Goal: Task Accomplishment & Management: Use online tool/utility

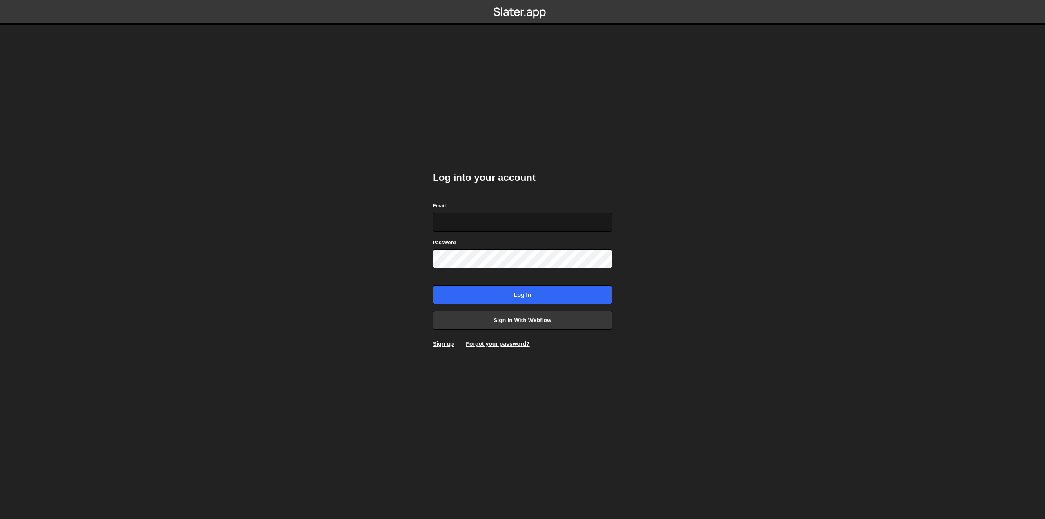
type input "[EMAIL_ADDRESS][DOMAIN_NAME]"
click at [544, 218] on input "[EMAIL_ADDRESS][DOMAIN_NAME]" at bounding box center [523, 222] width 180 height 19
click at [527, 292] on input "Log in" at bounding box center [523, 294] width 180 height 19
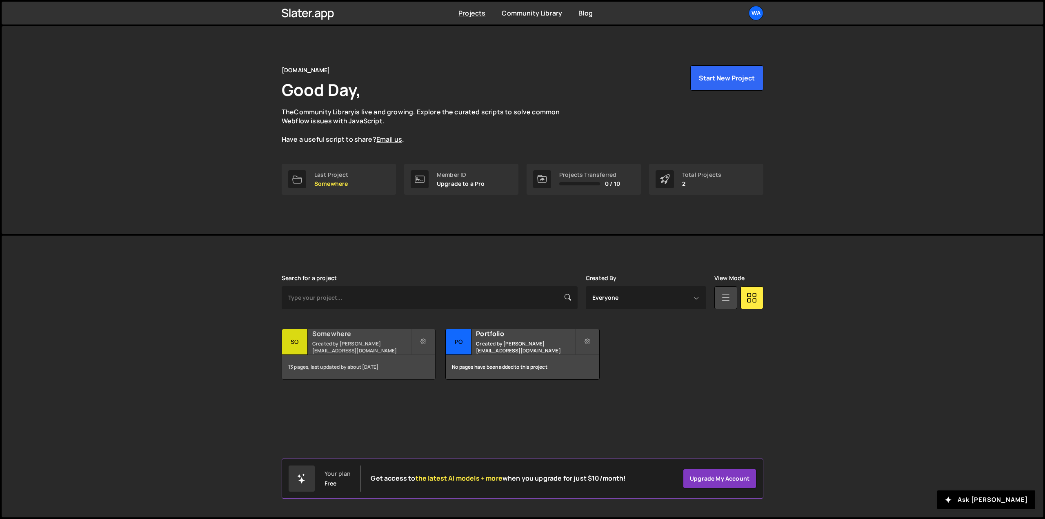
click at [322, 336] on h2 "Somewhere" at bounding box center [361, 333] width 98 height 9
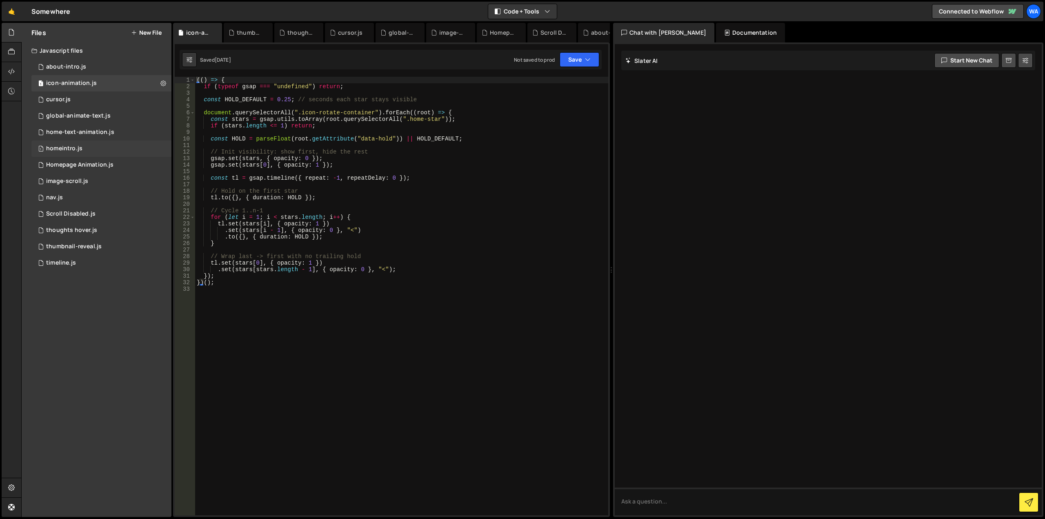
click at [87, 146] on div "1 homeintro.js 0" at bounding box center [101, 148] width 140 height 16
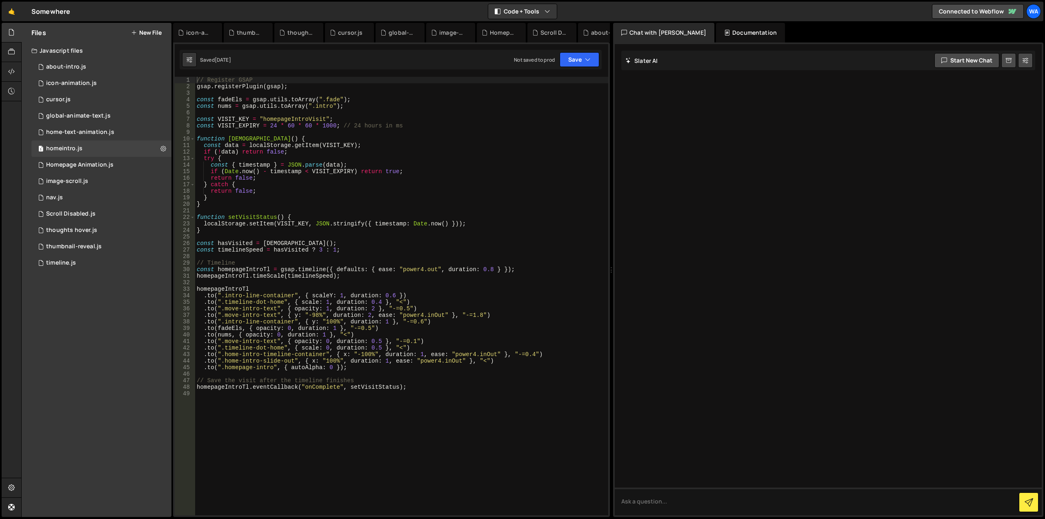
click at [318, 211] on div "// Register GSAP gsap . registerPlugin ( gsap ) ; const fadeEls = gsap . utils …" at bounding box center [401, 302] width 413 height 451
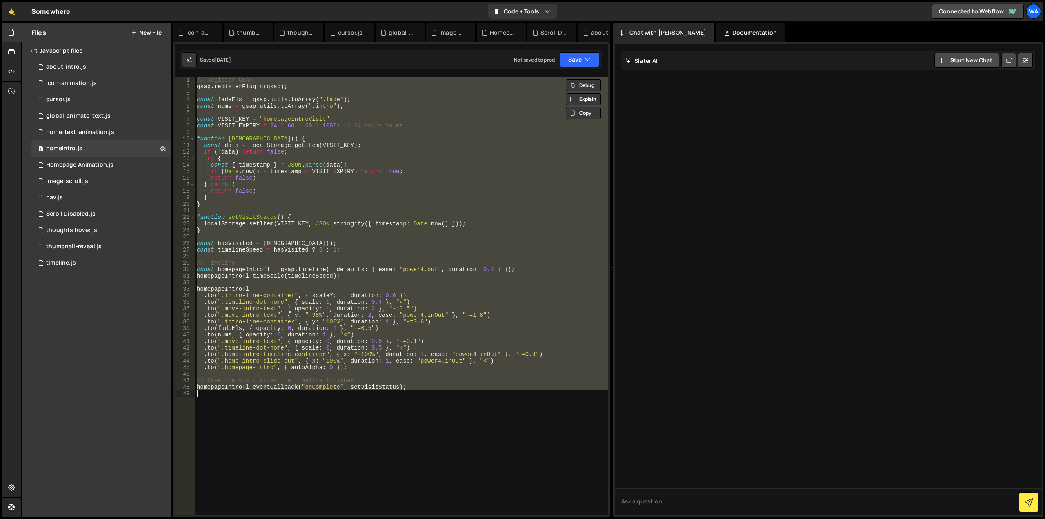
click at [398, 195] on div "// Register GSAP gsap . registerPlugin ( gsap ) ; const fadeEls = gsap . utils …" at bounding box center [401, 296] width 413 height 438
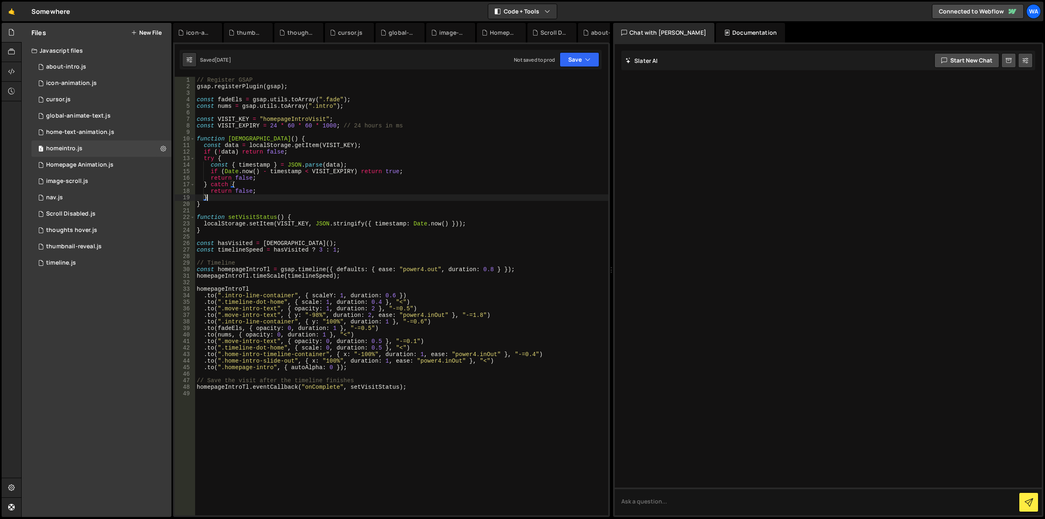
click at [416, 142] on div "// Register GSAP gsap . registerPlugin ( gsap ) ; const fadeEls = gsap . utils …" at bounding box center [401, 302] width 413 height 451
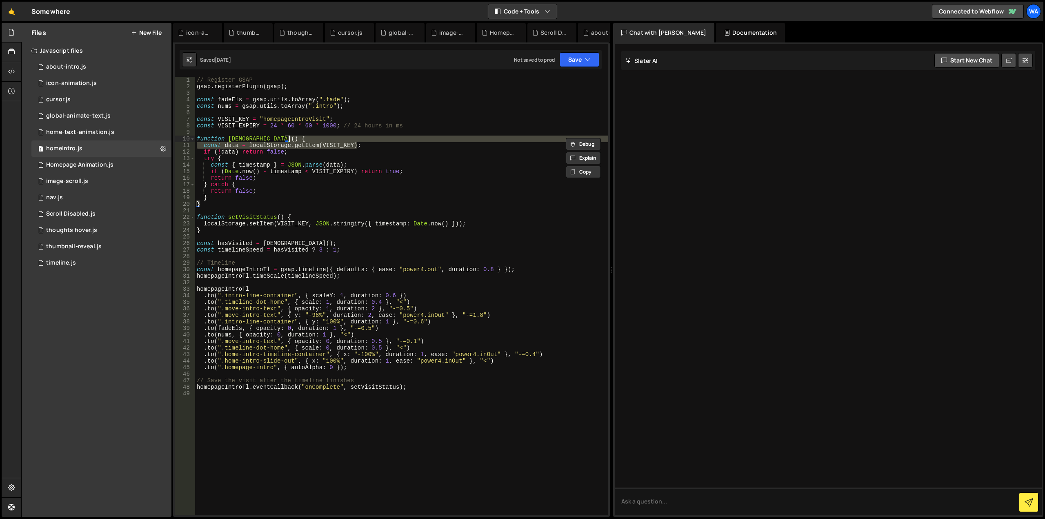
type textarea "homepageIntroTl.eventCallback("onComplete", setVisitStatus);"
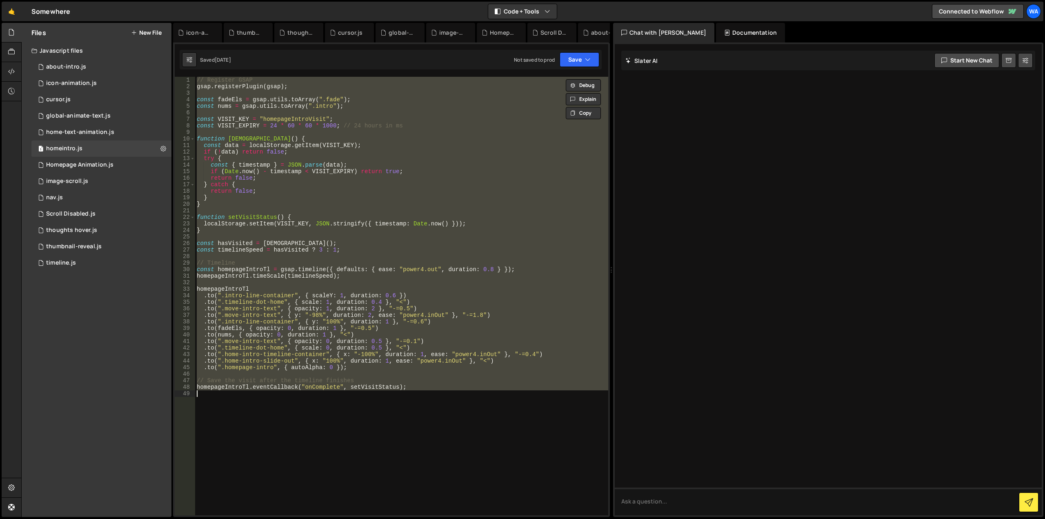
paste textarea
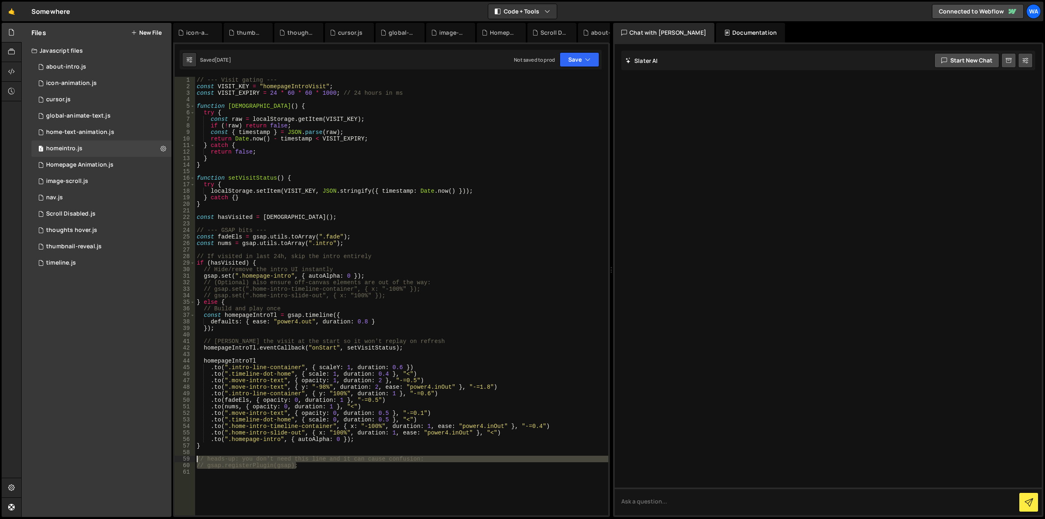
drag, startPoint x: 293, startPoint y: 468, endPoint x: 180, endPoint y: 457, distance: 113.5
click at [180, 457] on div "1 2 3 4 5 6 7 8 9 10 11 12 13 14 15 16 17 18 19 20 21 22 23 24 25 26 27 28 29 3…" at bounding box center [391, 296] width 433 height 438
type textarea "// heads-up: you don't need this line and it can cause confusion: // gsap.regis…"
type textarea "}"
click at [576, 63] on button "Save" at bounding box center [579, 59] width 40 height 15
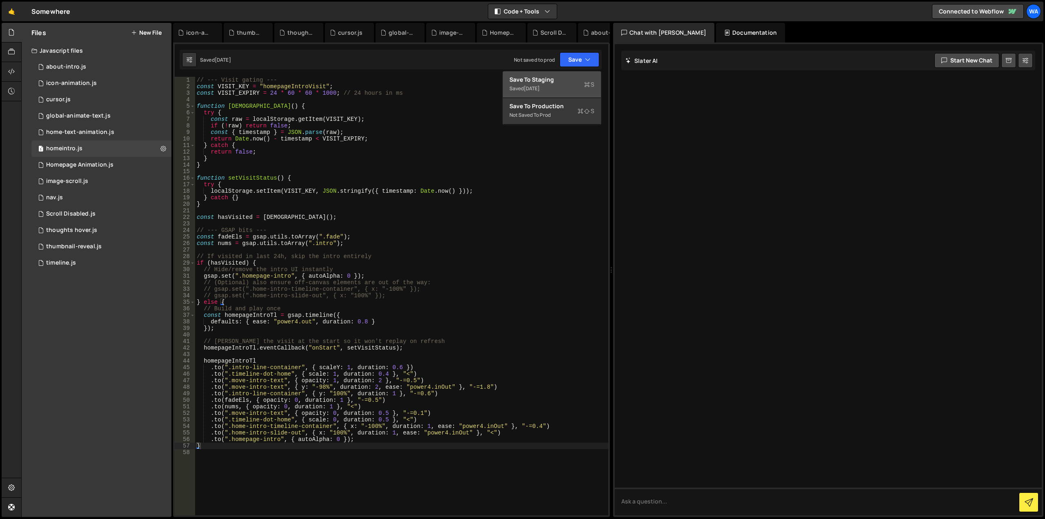
click at [566, 81] on div "Save to Staging S" at bounding box center [551, 79] width 85 height 8
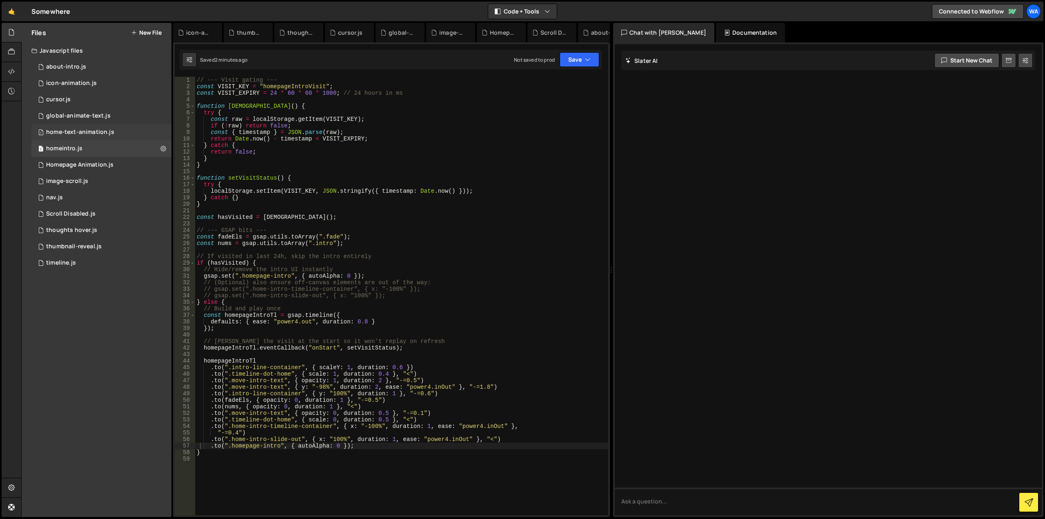
click at [106, 129] on div "home-text-animation.js" at bounding box center [80, 132] width 68 height 7
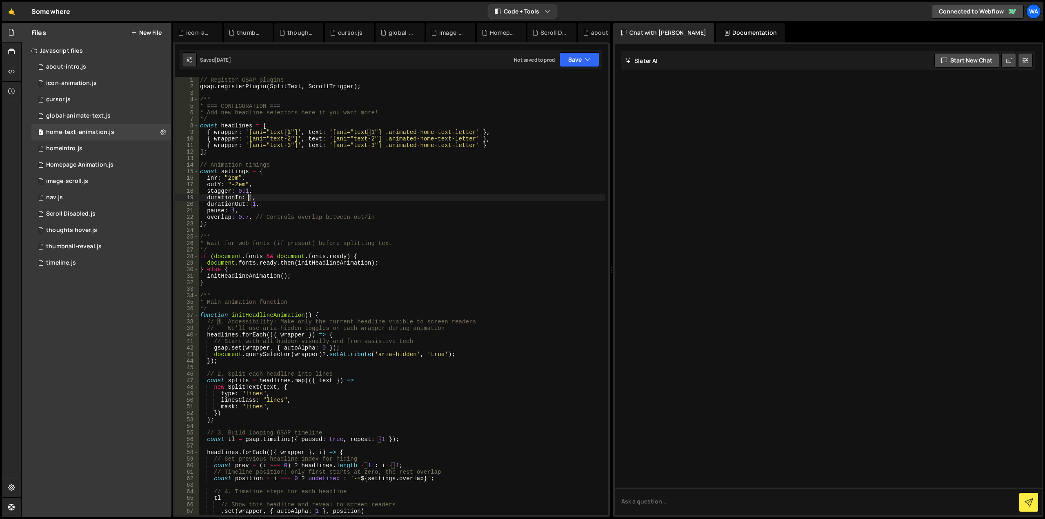
click at [249, 198] on div "// Register GSAP plugins gsap . registerPlugin ( SplitText , ScrollTrigger ) ; …" at bounding box center [401, 302] width 406 height 451
click at [260, 198] on div "// Register GSAP plugins gsap . registerPlugin ( SplitText , ScrollTrigger ) ; …" at bounding box center [401, 302] width 406 height 451
drag, startPoint x: 258, startPoint y: 199, endPoint x: 248, endPoint y: 199, distance: 9.4
click at [248, 199] on div "// Register GSAP plugins gsap . registerPlugin ( SplitText , ScrollTrigger ) ; …" at bounding box center [401, 302] width 406 height 451
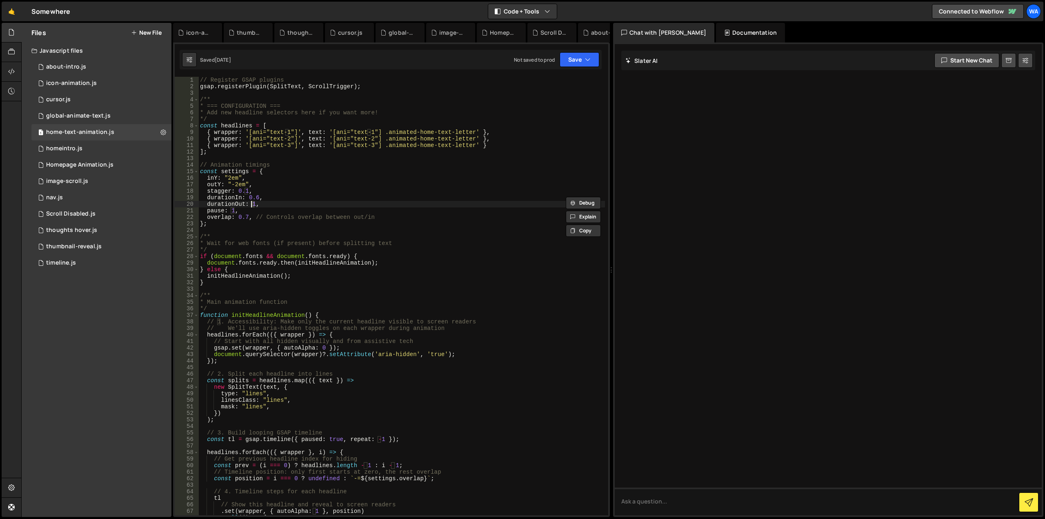
click at [252, 204] on div "// Register GSAP plugins gsap . registerPlugin ( SplitText , ScrollTrigger ) ; …" at bounding box center [401, 302] width 406 height 451
paste textarea "0.6"
click at [231, 210] on div "// Register GSAP plugins gsap . registerPlugin ( SplitText , ScrollTrigger ) ; …" at bounding box center [401, 302] width 406 height 451
paste textarea "0.6"
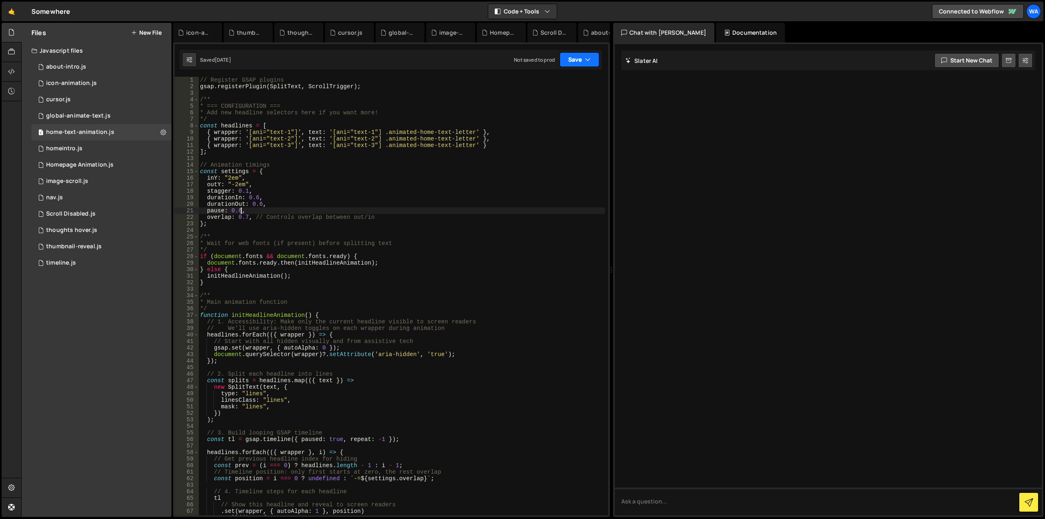
click at [569, 63] on button "Save" at bounding box center [579, 59] width 40 height 15
click at [557, 80] on div "Save to Staging S" at bounding box center [551, 79] width 85 height 8
click at [245, 218] on div "// Register GSAP plugins gsap . registerPlugin ( SplitText , ScrollTrigger ) ; …" at bounding box center [401, 302] width 406 height 451
type textarea "overlap: 0.4, // Controls overlap between out/in"
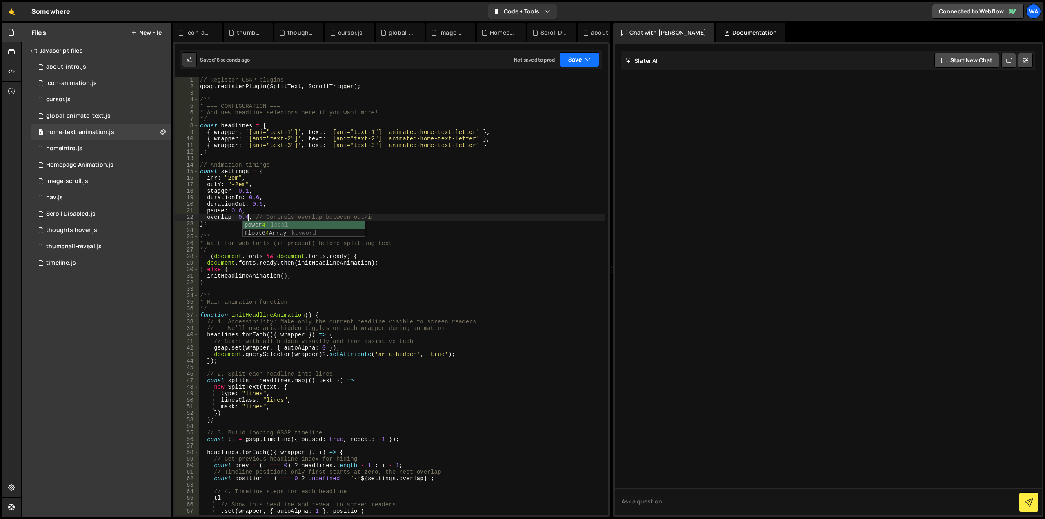
click at [571, 55] on button "Save" at bounding box center [579, 59] width 40 height 15
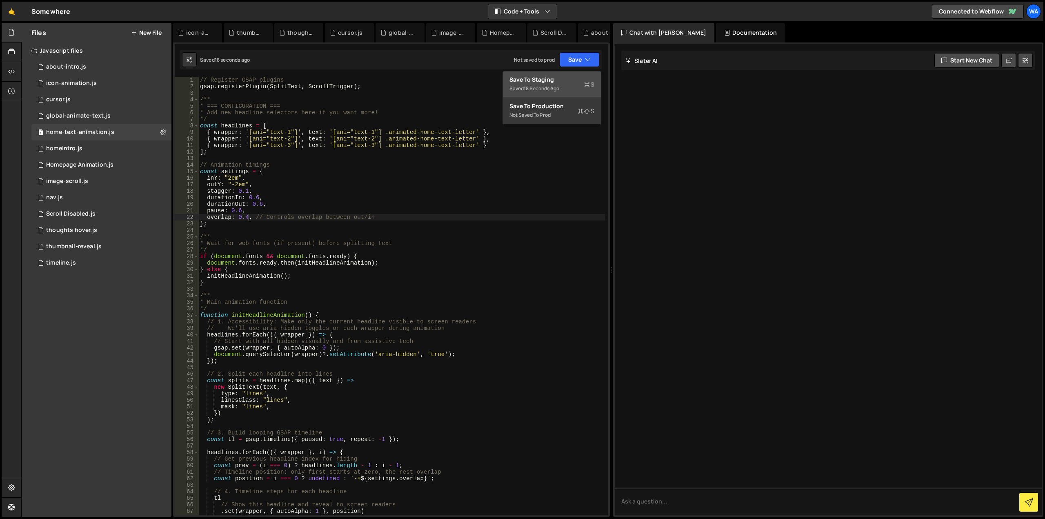
click at [562, 75] on button "Save to Staging S Saved 18 seconds ago" at bounding box center [552, 84] width 98 height 27
click at [98, 144] on div "1 homeintro.js 0" at bounding box center [101, 148] width 140 height 16
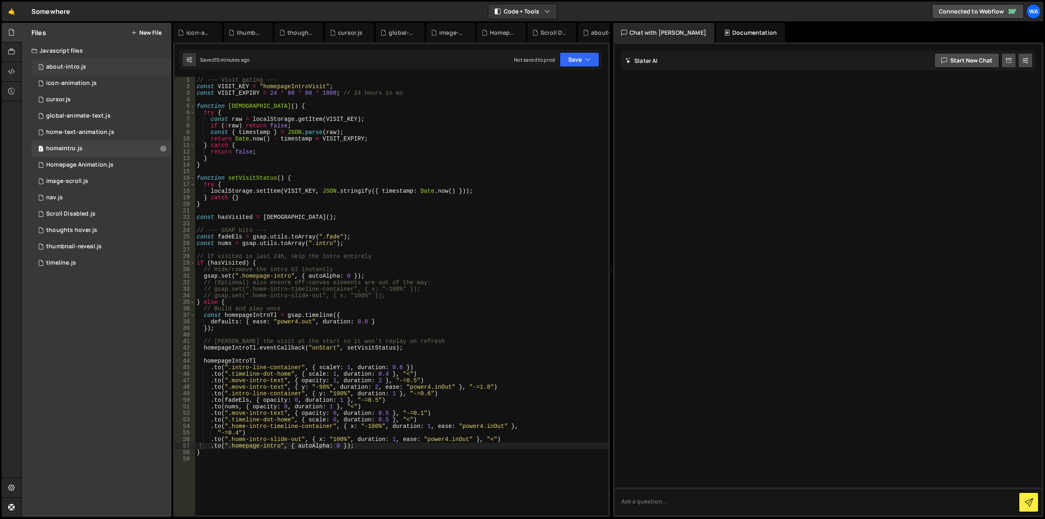
click at [117, 67] on div "1 about-intro.js 0" at bounding box center [101, 67] width 140 height 16
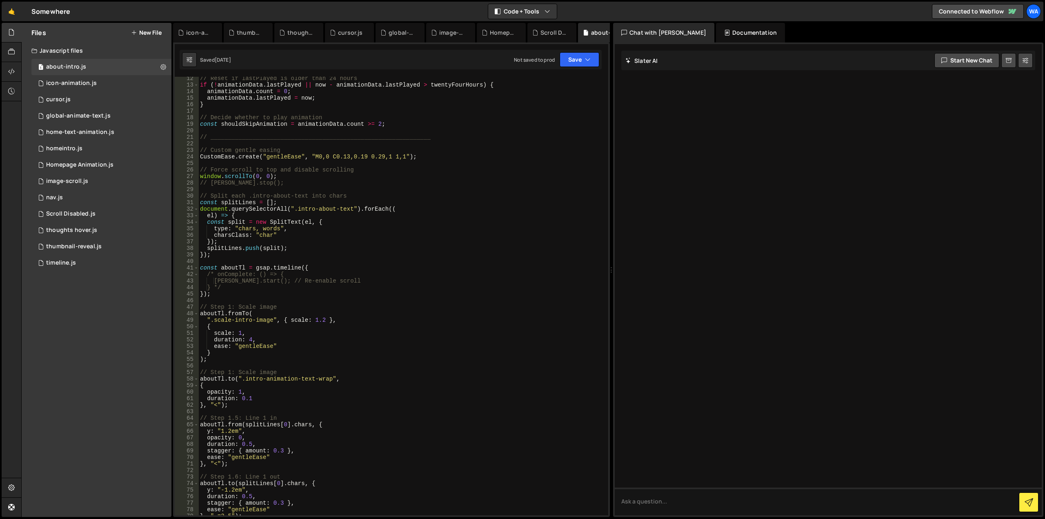
scroll to position [0, 0]
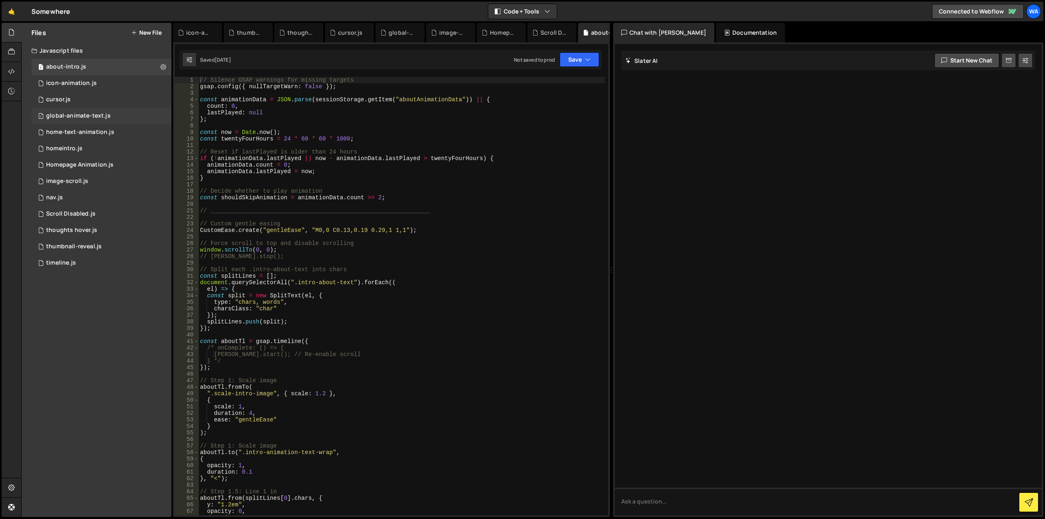
click at [92, 117] on div "global-animate-text.js" at bounding box center [78, 115] width 64 height 7
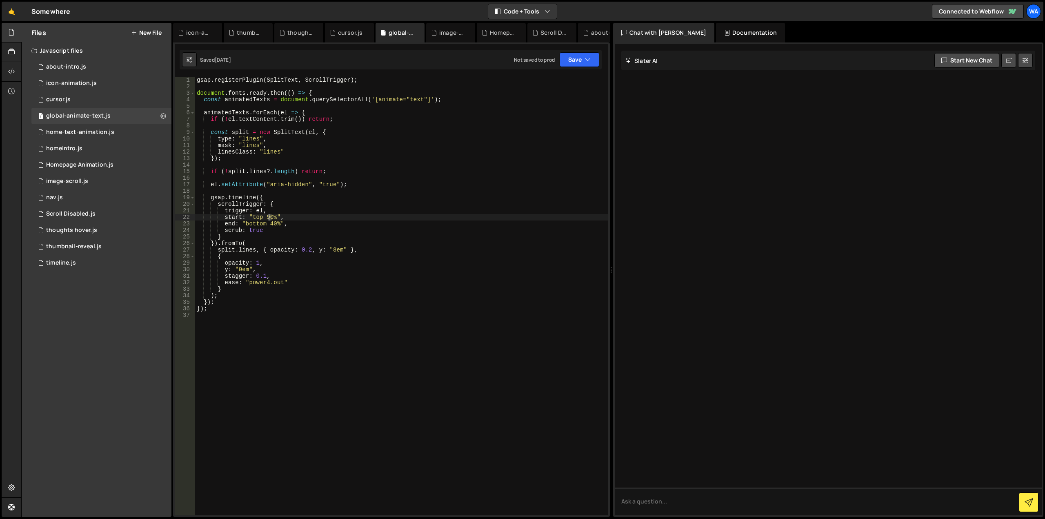
click at [269, 218] on div "gsap . registerPlugin ( SplitText , ScrollTrigger ) ; document . fonts . ready …" at bounding box center [401, 302] width 413 height 451
click at [568, 61] on button "Save" at bounding box center [579, 59] width 40 height 15
click at [558, 82] on div "Save to Staging S" at bounding box center [551, 79] width 85 height 8
drag, startPoint x: 275, startPoint y: 217, endPoint x: 266, endPoint y: 218, distance: 8.6
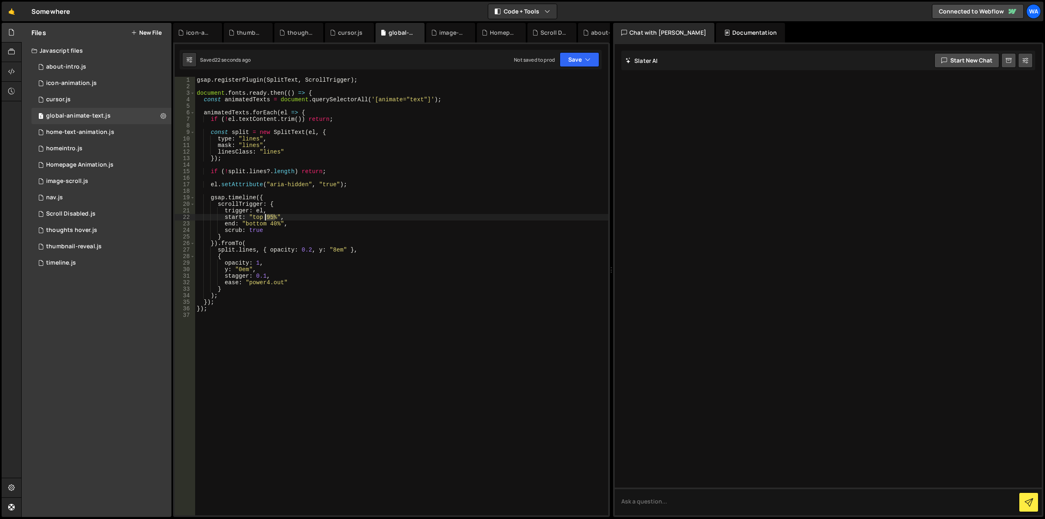
click at [266, 218] on div "gsap . registerPlugin ( SplitText , ScrollTrigger ) ; document . fonts . ready …" at bounding box center [401, 302] width 413 height 451
click at [573, 63] on button "Save" at bounding box center [579, 59] width 40 height 15
click at [559, 82] on div "Save to Staging S" at bounding box center [551, 79] width 85 height 8
click at [295, 151] on div "gsap . registerPlugin ( SplitText , ScrollTrigger ) ; document . fonts . ready …" at bounding box center [401, 302] width 413 height 451
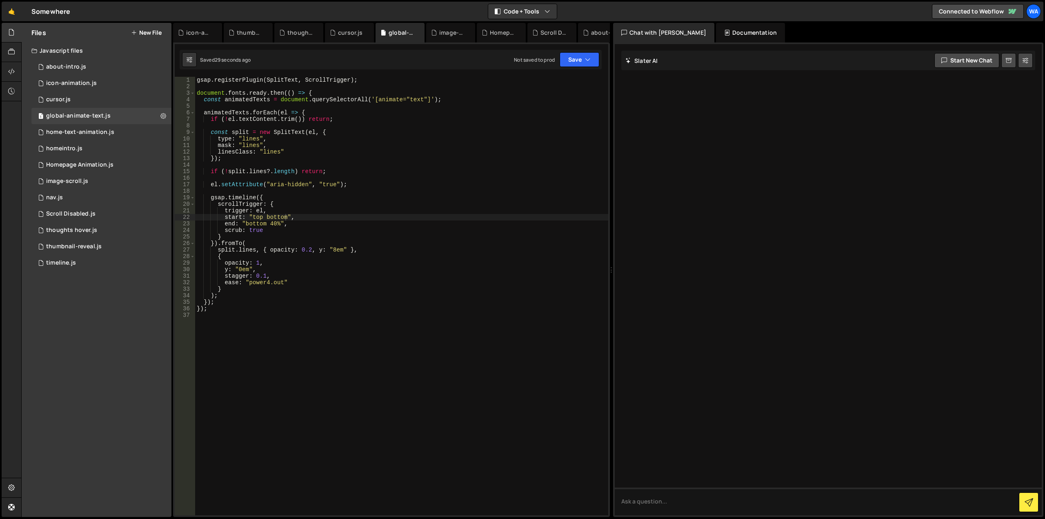
scroll to position [0, 6]
type textarea "linesClass: "lines","
click at [569, 68] on div "Saved 36 seconds ago Not saved to prod Upgrade to Edit Save Save to Staging S S…" at bounding box center [391, 60] width 422 height 20
click at [570, 64] on button "Save" at bounding box center [579, 59] width 40 height 15
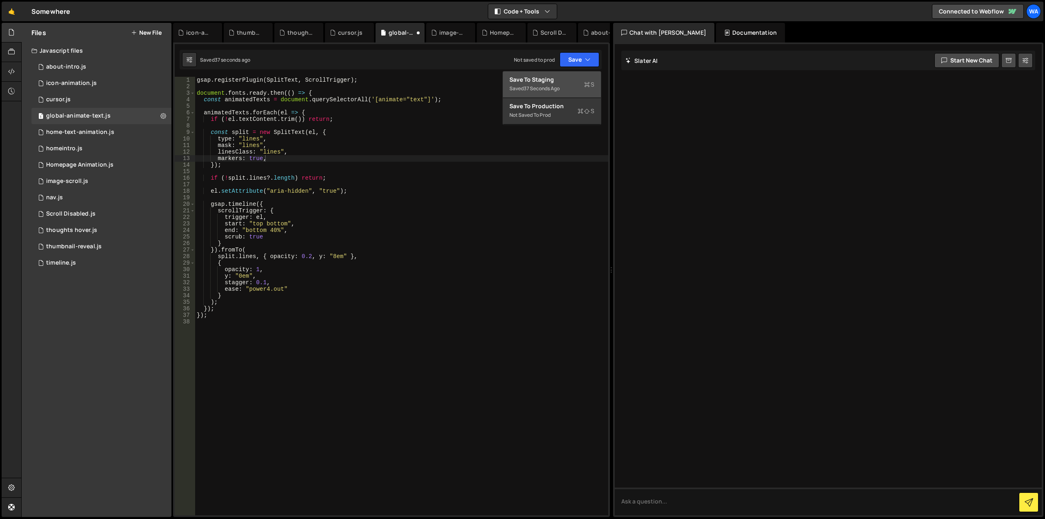
click at [545, 82] on div "Save to Staging S" at bounding box center [551, 79] width 85 height 8
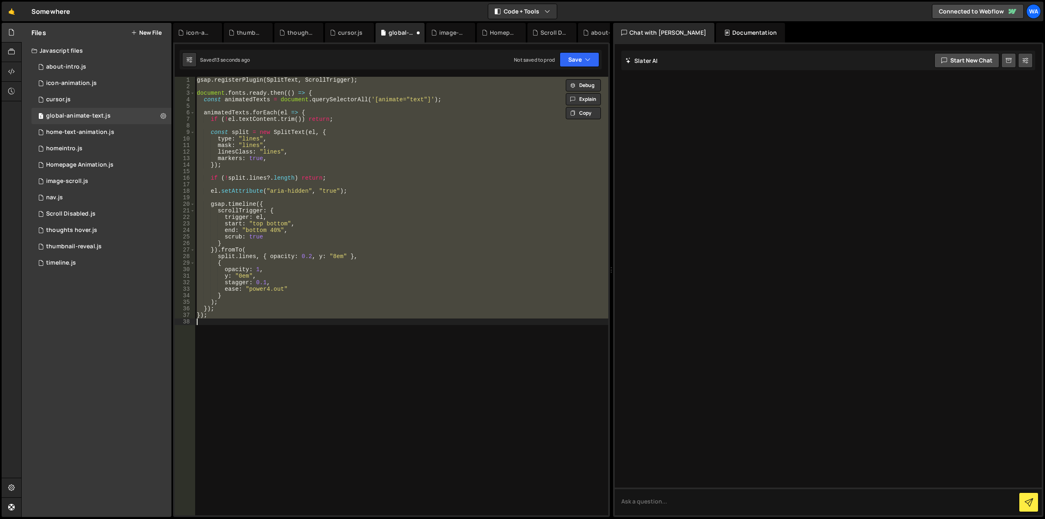
scroll to position [0, 0]
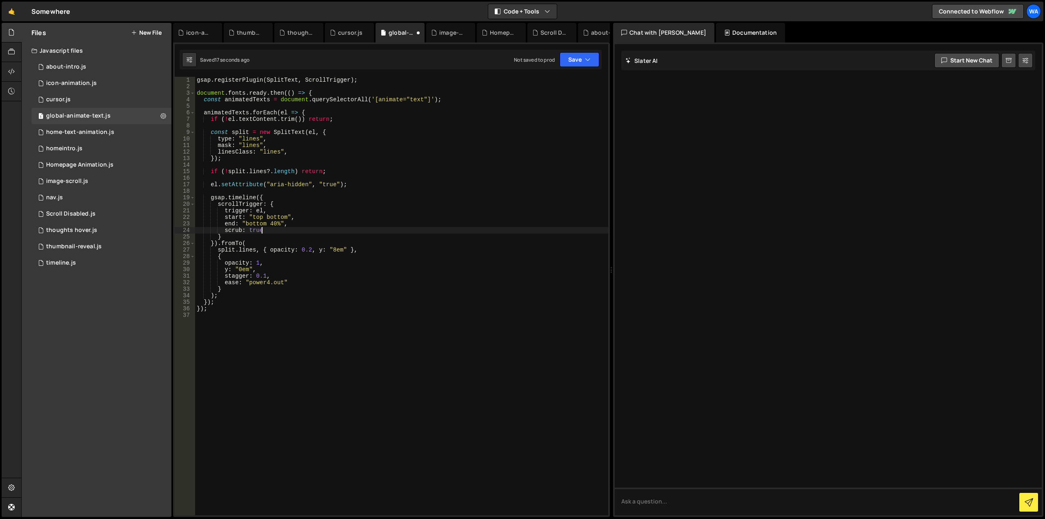
click at [270, 230] on div "gsap . registerPlugin ( SplitText , ScrollTrigger ) ; document . fonts . ready …" at bounding box center [401, 302] width 413 height 451
type textarea "scrub: true,"
click at [574, 56] on button "Save" at bounding box center [579, 59] width 40 height 15
click at [557, 76] on div "Save to Staging S" at bounding box center [551, 79] width 85 height 8
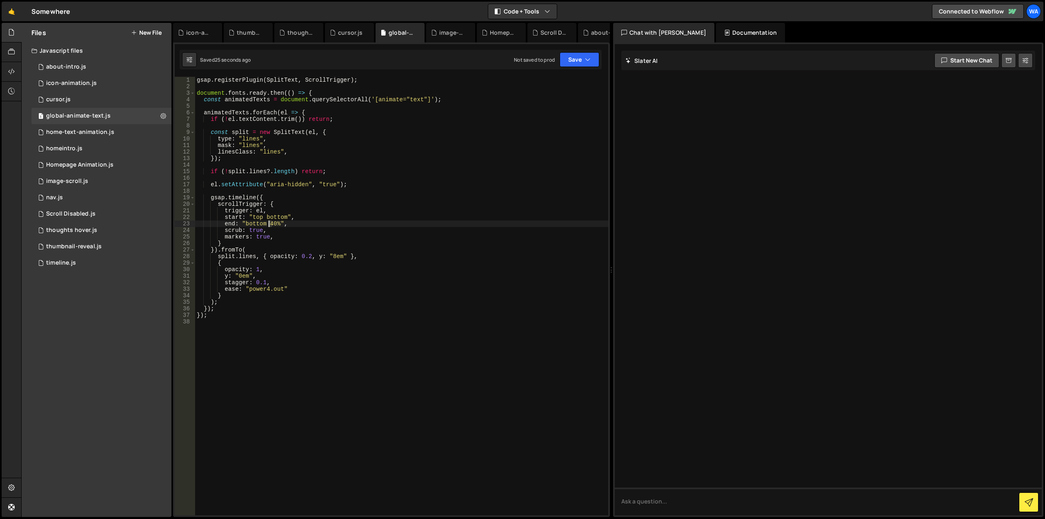
click at [269, 224] on div "gsap . registerPlugin ( SplitText , ScrollTrigger ) ; document . fonts . ready …" at bounding box center [401, 302] width 413 height 451
click at [581, 57] on button "Save" at bounding box center [579, 59] width 40 height 15
click at [558, 85] on div "27 seconds ago" at bounding box center [542, 88] width 36 height 7
click at [262, 282] on div "gsap . registerPlugin ( SplitText , ScrollTrigger ) ; document . fonts . ready …" at bounding box center [401, 302] width 413 height 451
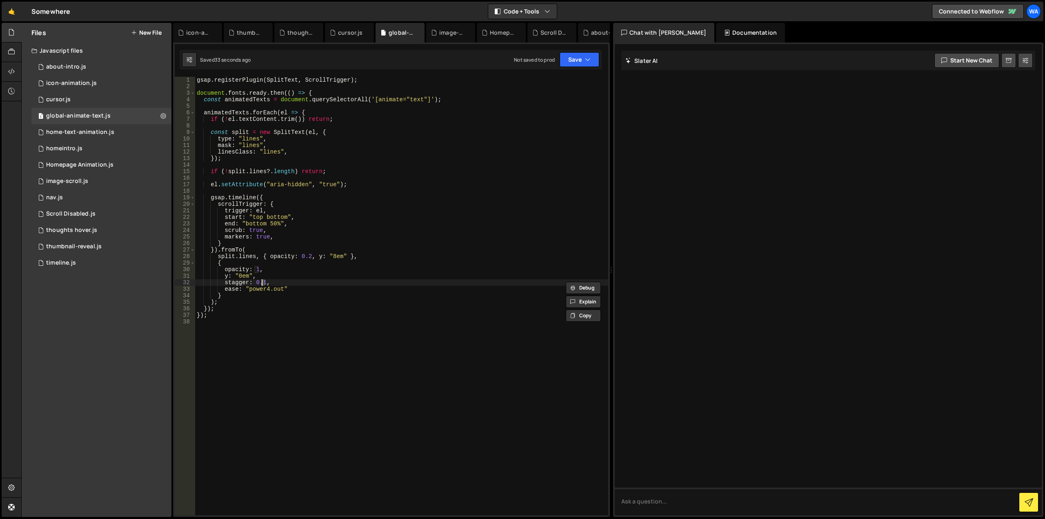
click at [286, 274] on div "gsap . registerPlugin ( SplitText , ScrollTrigger ) ; document . fonts . ready …" at bounding box center [401, 302] width 413 height 451
click at [266, 290] on div "gsap . registerPlugin ( SplitText , ScrollTrigger ) ; document . fonts . ready …" at bounding box center [401, 302] width 413 height 451
click at [578, 62] on button "Save" at bounding box center [579, 59] width 40 height 15
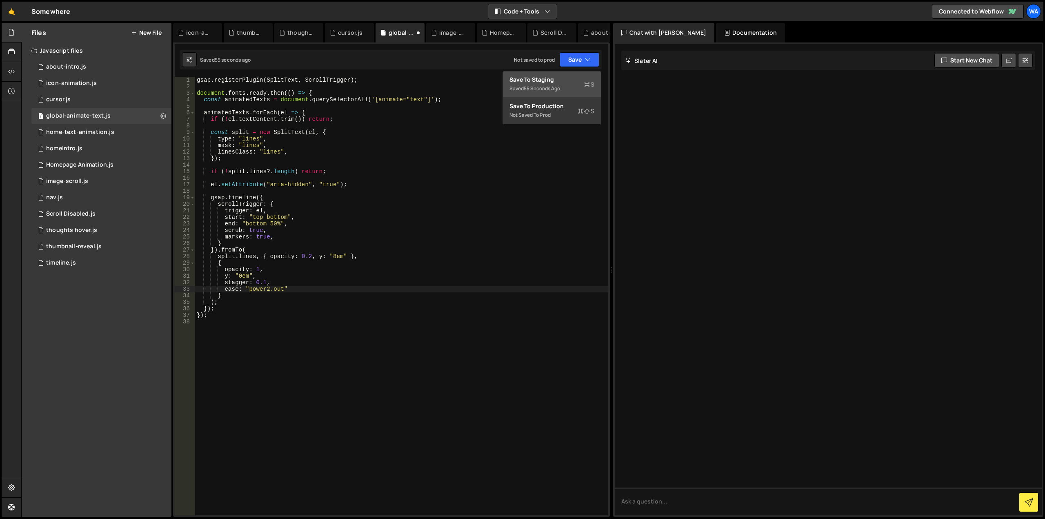
click at [398, 197] on div "gsap . registerPlugin ( SplitText , ScrollTrigger ) ; document . fonts . ready …" at bounding box center [401, 302] width 413 height 451
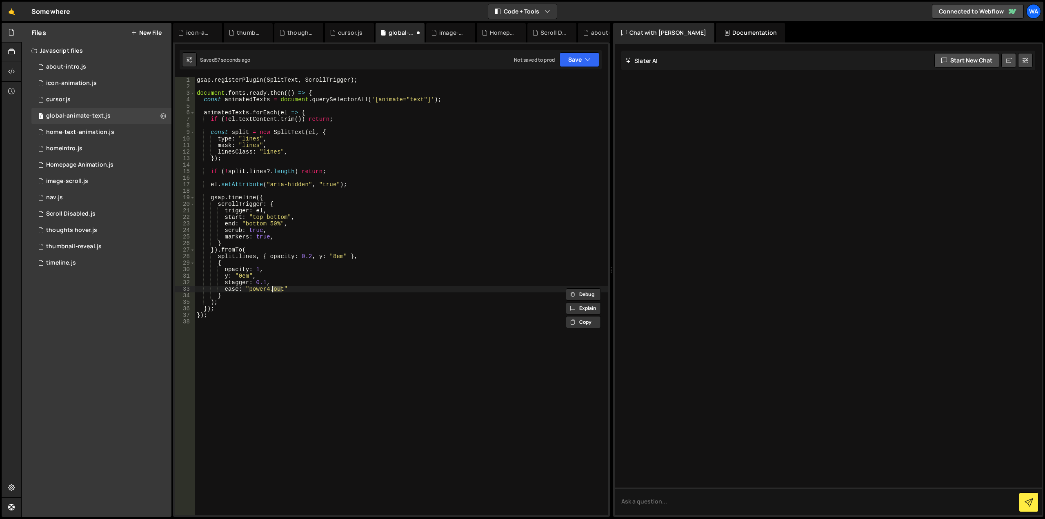
drag, startPoint x: 281, startPoint y: 291, endPoint x: 271, endPoint y: 292, distance: 9.8
click at [271, 292] on div "gsap . registerPlugin ( SplitText , ScrollTrigger ) ; document . fonts . ready …" at bounding box center [401, 302] width 413 height 451
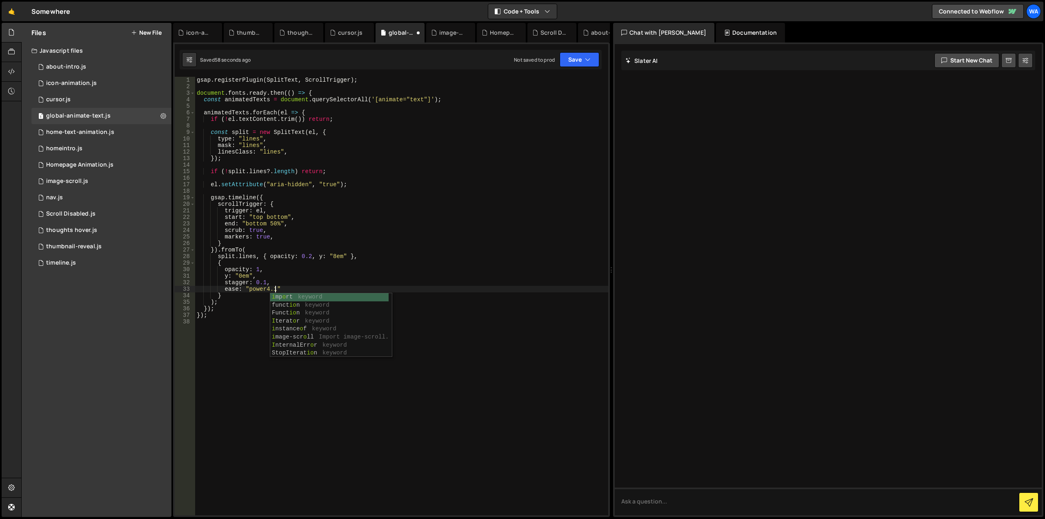
scroll to position [0, 5]
click at [331, 213] on div "gsap . registerPlugin ( SplitText , ScrollTrigger ) ; document . fonts . ready …" at bounding box center [401, 302] width 413 height 451
click at [270, 224] on div "gsap . registerPlugin ( SplitText , ScrollTrigger ) ; document . fonts . ready …" at bounding box center [401, 302] width 413 height 451
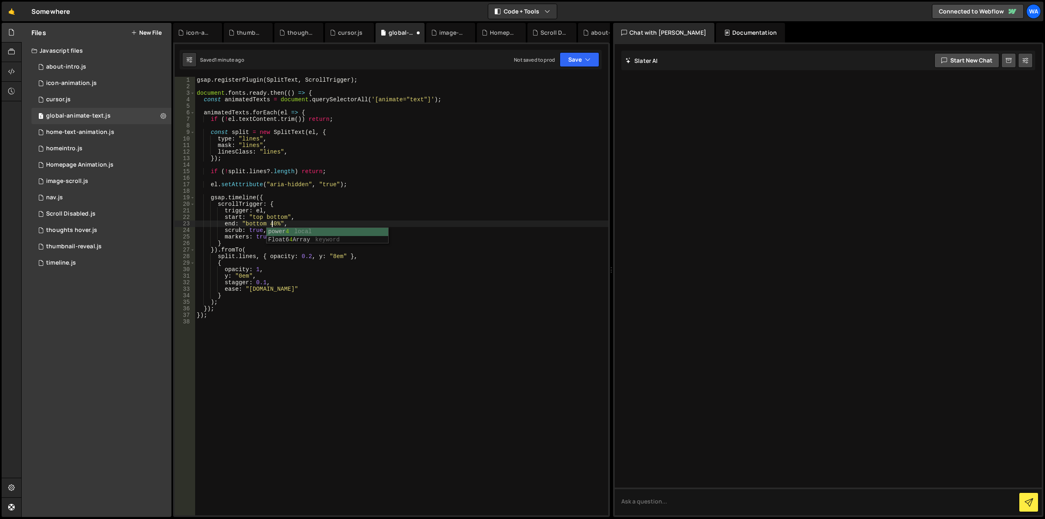
click at [325, 205] on div "gsap . registerPlugin ( SplitText , ScrollTrigger ) ; document . fonts . ready …" at bounding box center [401, 302] width 413 height 451
drag, startPoint x: 285, startPoint y: 218, endPoint x: 266, endPoint y: 218, distance: 18.8
click at [266, 218] on div "gsap . registerPlugin ( SplitText , ScrollTrigger ) ; document . fonts . ready …" at bounding box center [401, 302] width 413 height 451
click at [571, 62] on button "Save" at bounding box center [579, 59] width 40 height 15
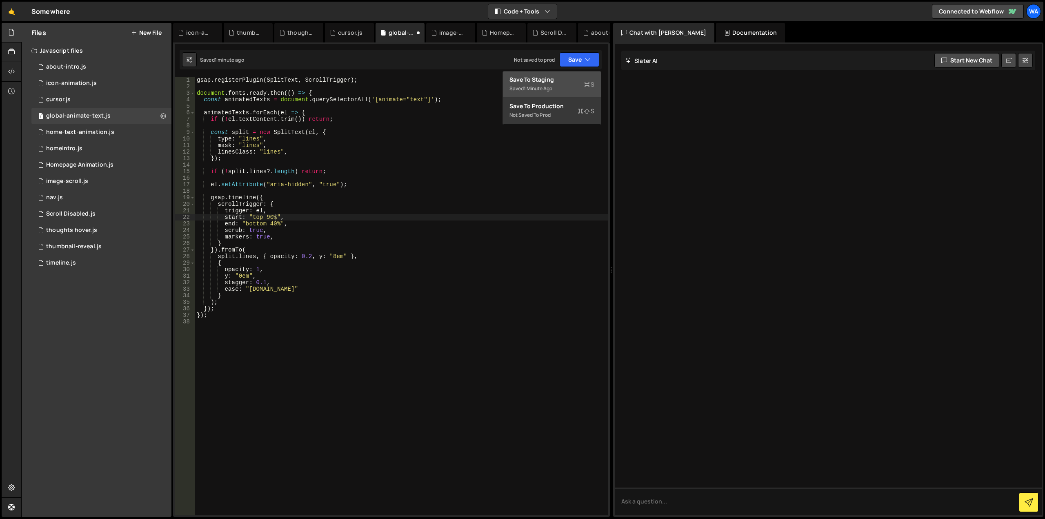
click at [556, 80] on div "Save to Staging S" at bounding box center [551, 79] width 85 height 8
drag, startPoint x: 278, startPoint y: 289, endPoint x: 273, endPoint y: 289, distance: 4.9
click at [273, 289] on div "gsap . registerPlugin ( SplitText , ScrollTrigger ) ; document . fonts . ready …" at bounding box center [401, 302] width 413 height 451
click at [311, 237] on div "gsap . registerPlugin ( SplitText , ScrollTrigger ) ; document . fonts . ready …" at bounding box center [401, 302] width 413 height 451
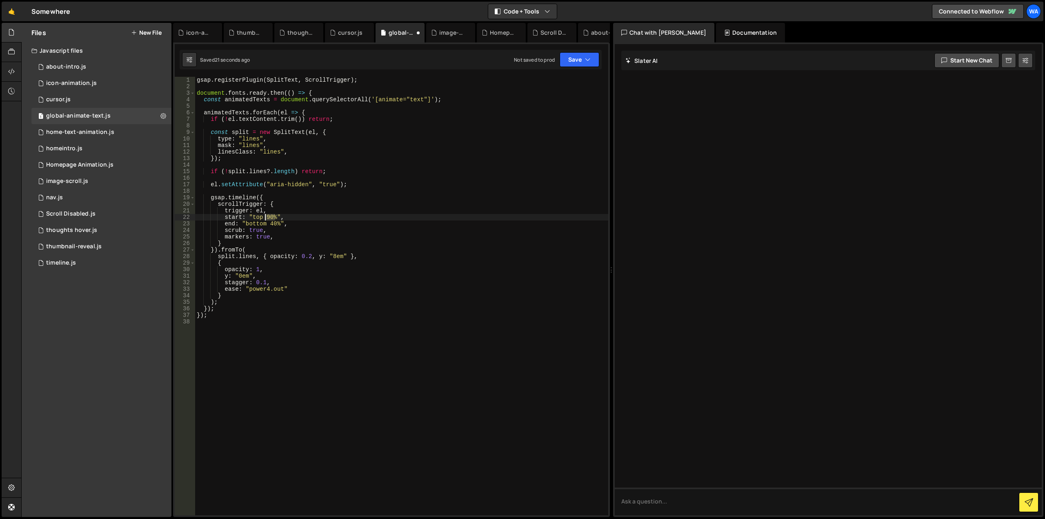
drag, startPoint x: 275, startPoint y: 217, endPoint x: 266, endPoint y: 217, distance: 8.6
click at [266, 217] on div "gsap . registerPlugin ( SplitText , ScrollTrigger ) ; document . fonts . ready …" at bounding box center [401, 302] width 413 height 451
click at [356, 197] on div "gsap . registerPlugin ( SplitText , ScrollTrigger ) ; document . fonts . ready …" at bounding box center [401, 302] width 413 height 451
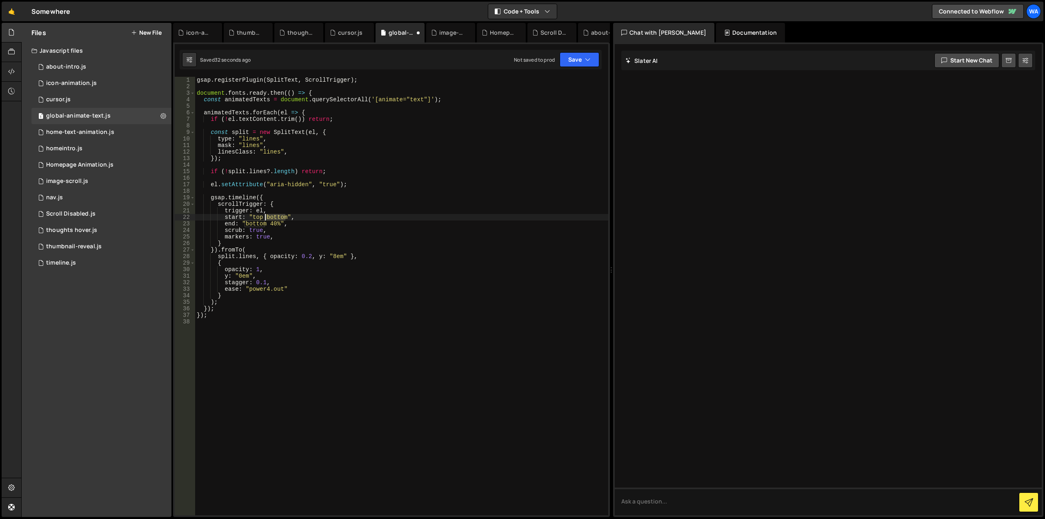
drag, startPoint x: 285, startPoint y: 218, endPoint x: 266, endPoint y: 218, distance: 18.8
click at [266, 218] on div "gsap . registerPlugin ( SplitText , ScrollTrigger ) ; document . fonts . ready …" at bounding box center [401, 302] width 413 height 451
click at [575, 56] on button "Save" at bounding box center [579, 59] width 40 height 15
click at [560, 82] on div "Save to Staging S" at bounding box center [551, 79] width 85 height 8
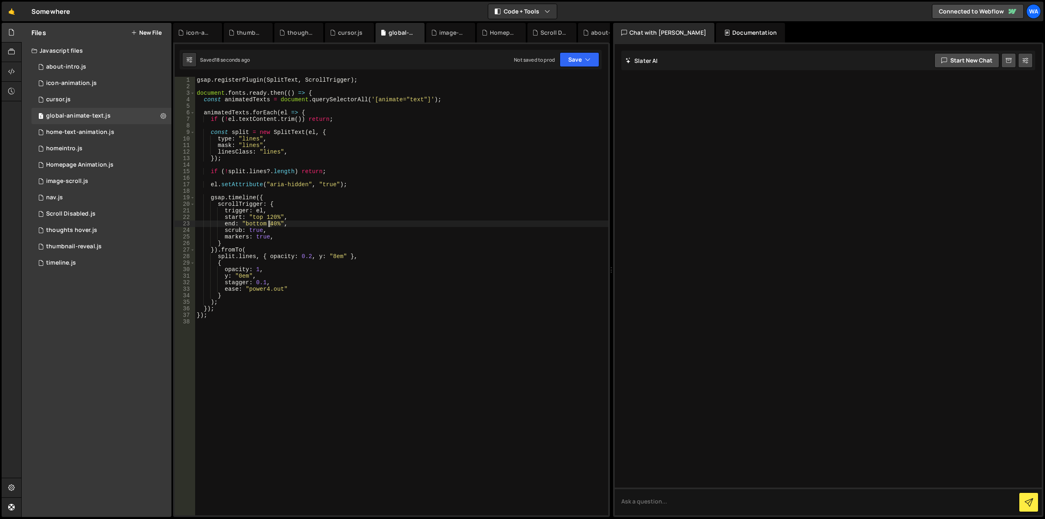
click at [270, 223] on div "gsap . registerPlugin ( SplitText , ScrollTrigger ) ; document . fonts . ready …" at bounding box center [401, 302] width 413 height 451
drag, startPoint x: 575, startPoint y: 60, endPoint x: 554, endPoint y: 80, distance: 29.4
click at [575, 60] on button "Save" at bounding box center [579, 59] width 40 height 15
click at [544, 88] on div "20 seconds ago" at bounding box center [542, 88] width 37 height 7
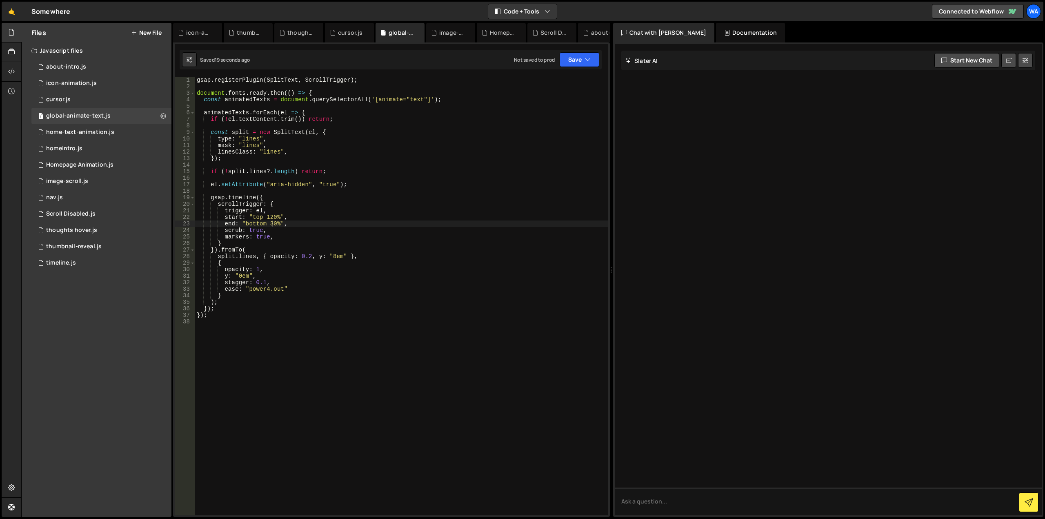
type textarea "markers: true,"
drag, startPoint x: 278, startPoint y: 237, endPoint x: 186, endPoint y: 239, distance: 91.4
click at [186, 239] on div "markers: true, 1 2 3 4 5 6 7 8 9 10 11 12 13 14 15 16 17 18 19 20 21 22 23 24 2…" at bounding box center [391, 296] width 433 height 438
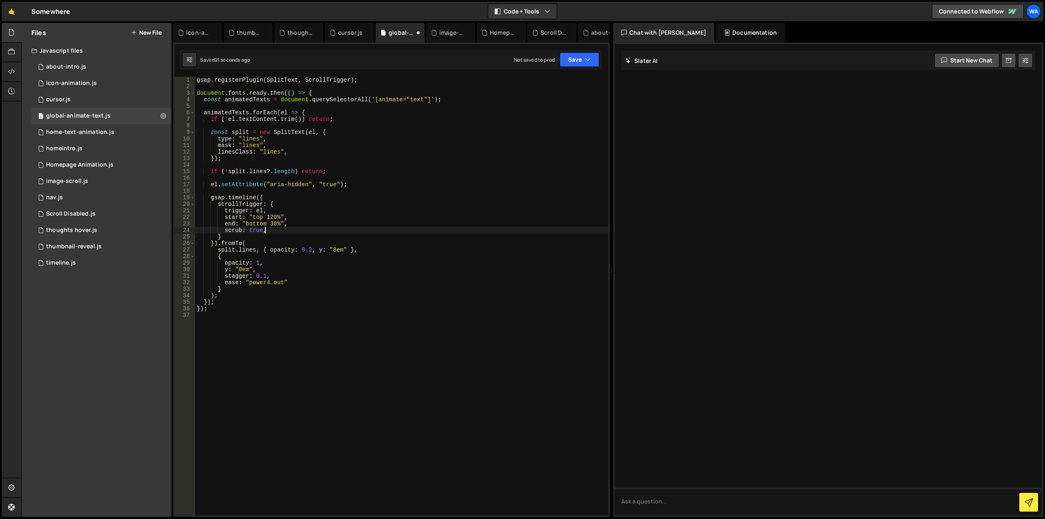
type textarea "scrub: true"
click at [577, 58] on button "Save" at bounding box center [579, 59] width 40 height 15
click at [553, 81] on div "Save to Staging S" at bounding box center [551, 79] width 85 height 8
click at [114, 182] on div "1 image-scroll.js 0" at bounding box center [101, 181] width 140 height 16
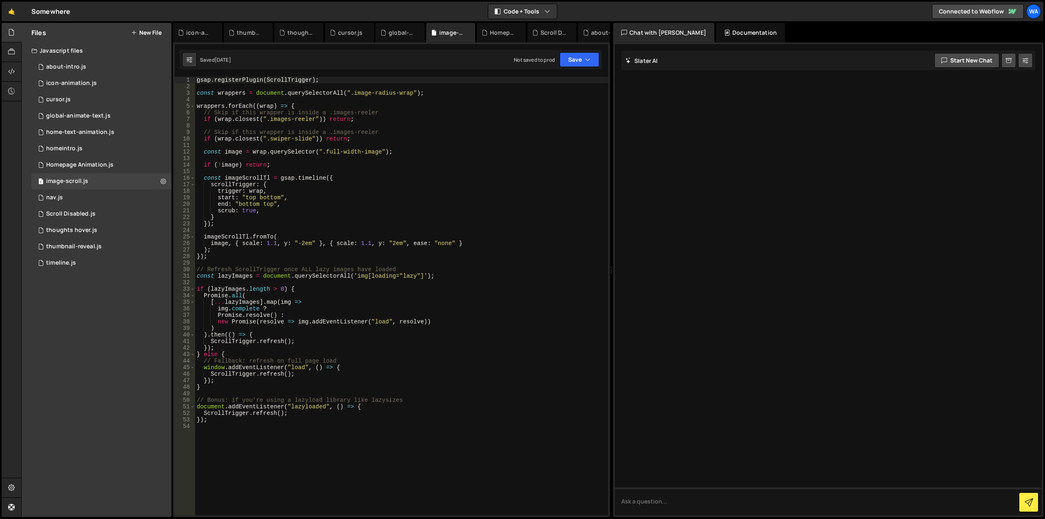
click at [354, 207] on div "gsap . registerPlugin ( ScrollTrigger ) ; const wrappers = document . querySele…" at bounding box center [401, 302] width 413 height 451
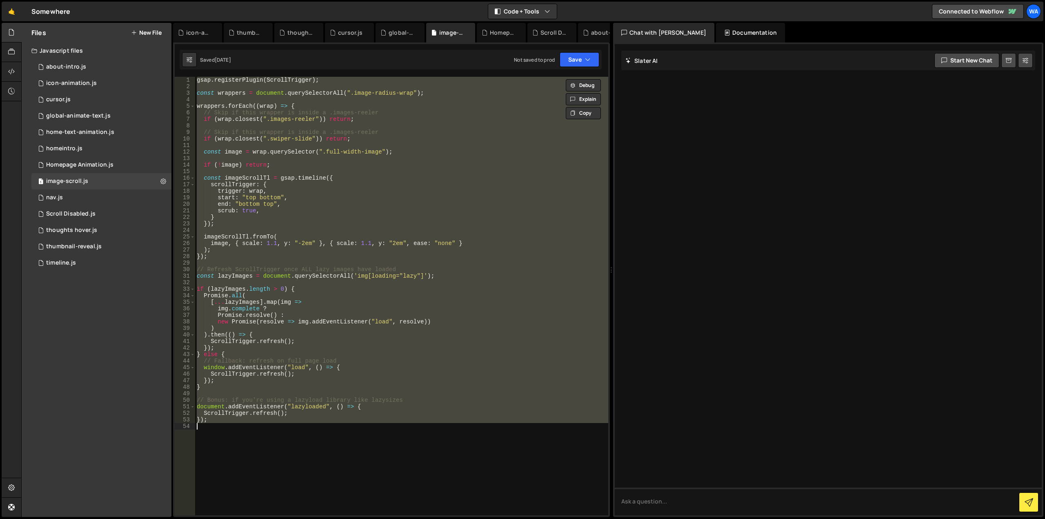
click at [451, 119] on div "gsap . registerPlugin ( ScrollTrigger ) ; const wrappers = document . querySele…" at bounding box center [401, 296] width 413 height 438
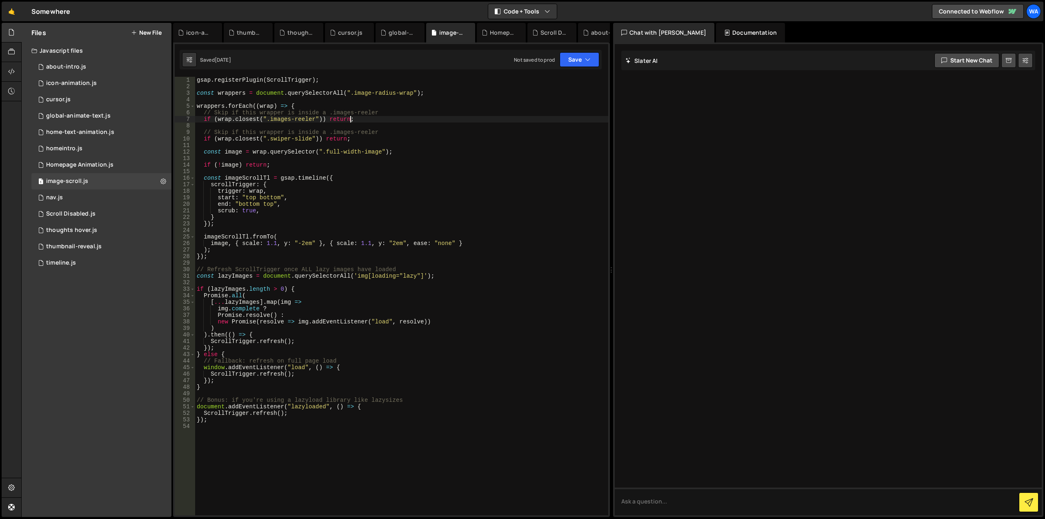
type textarea "});"
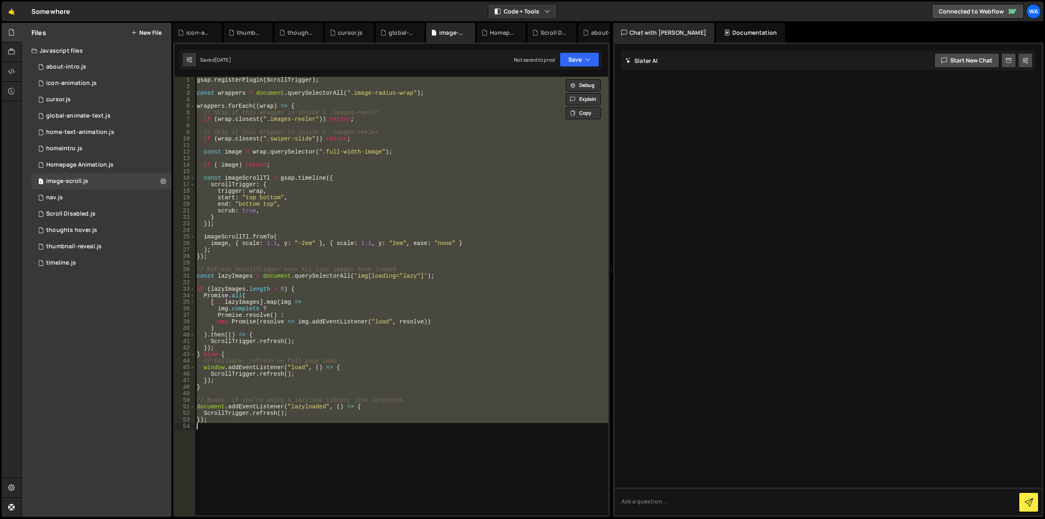
paste textarea
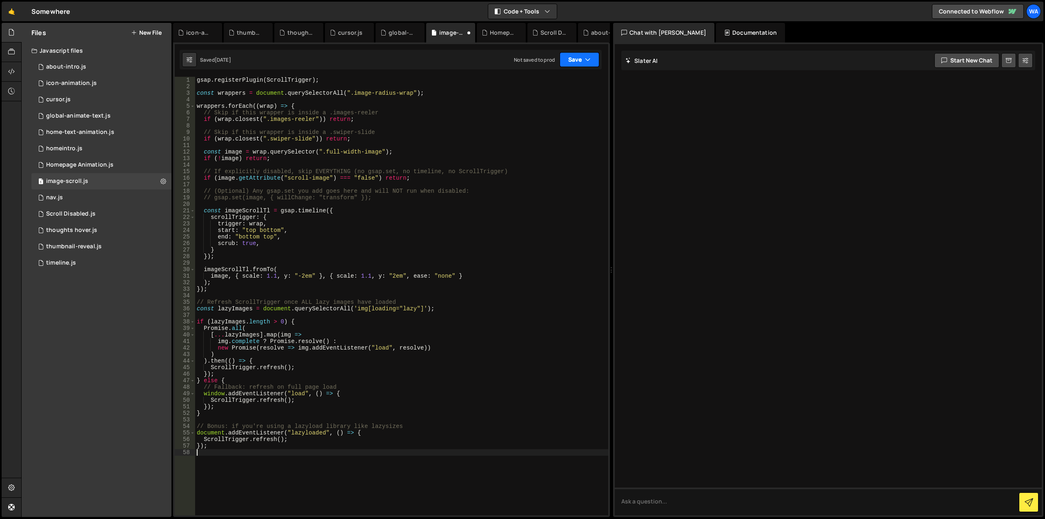
click at [573, 57] on button "Save" at bounding box center [579, 59] width 40 height 15
click at [533, 82] on div "Save to Staging S" at bounding box center [551, 79] width 85 height 8
click at [99, 68] on div "1 about-intro.js 0" at bounding box center [101, 67] width 140 height 16
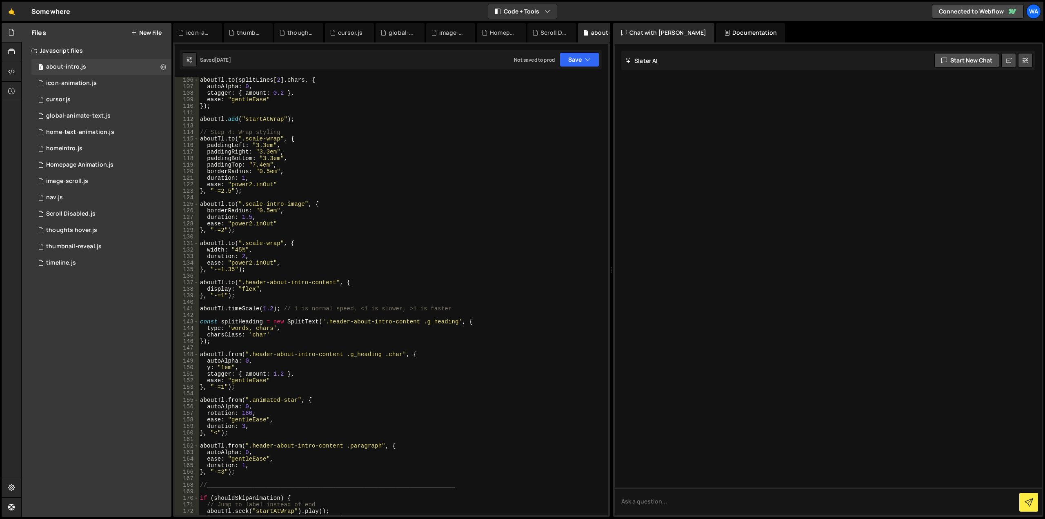
scroll to position [857, 0]
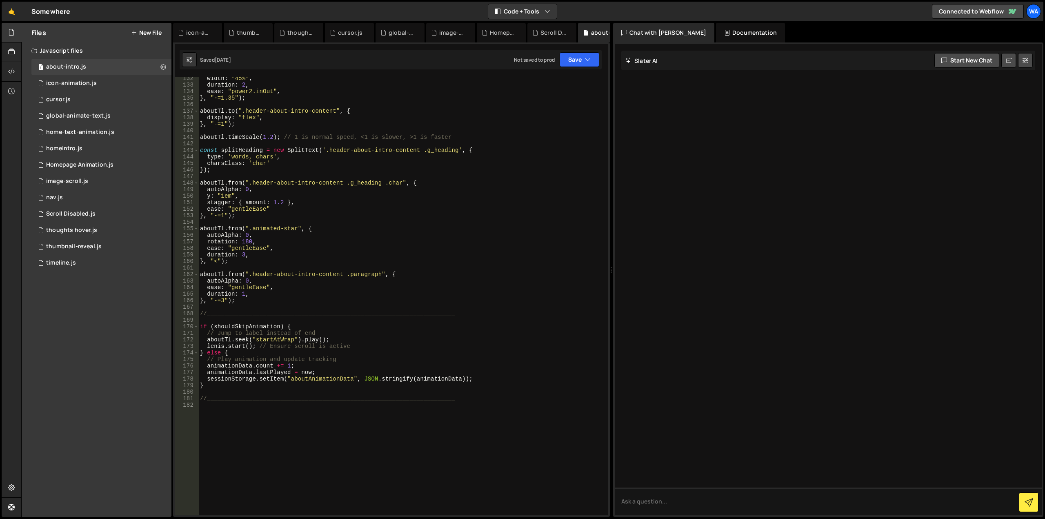
click at [292, 175] on div "width : "45%" , duration : 2 , ease : "power2.inOut" , } , "-=1.35" ) ; aboutTl…" at bounding box center [401, 300] width 406 height 451
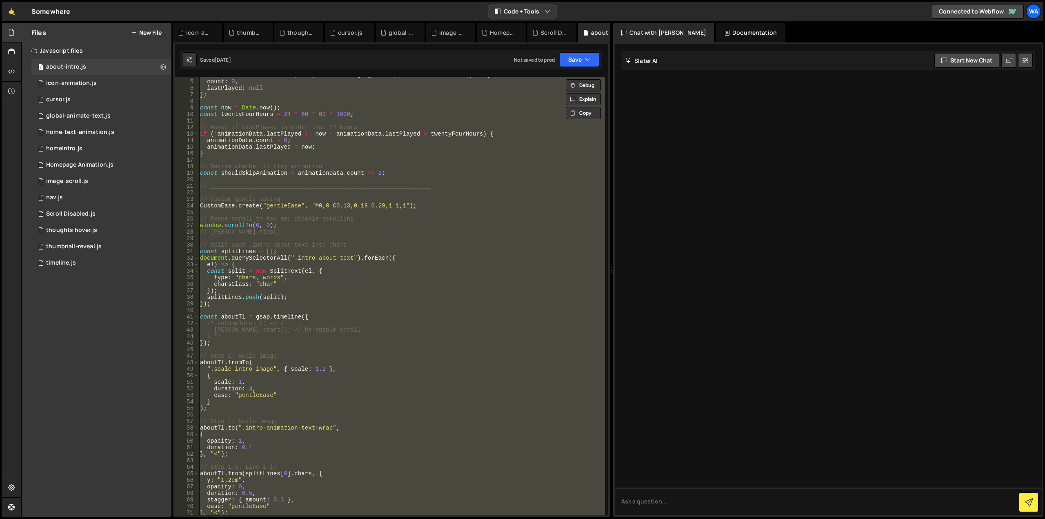
scroll to position [0, 0]
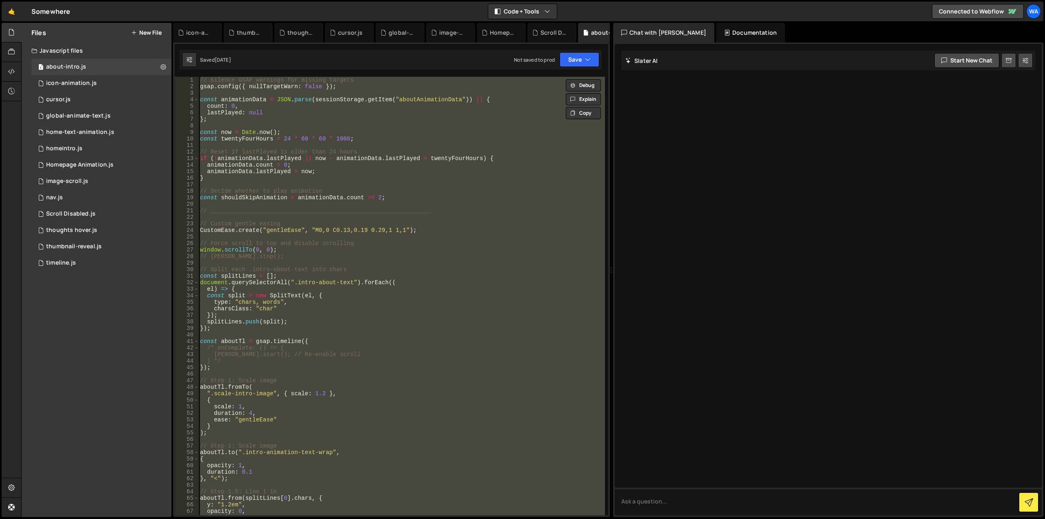
click at [675, 193] on div at bounding box center [828, 279] width 427 height 471
click at [441, 155] on div "// Silence GSAP warnings for missing targets gsap . config ({ nullTargetWarn : …" at bounding box center [401, 296] width 406 height 438
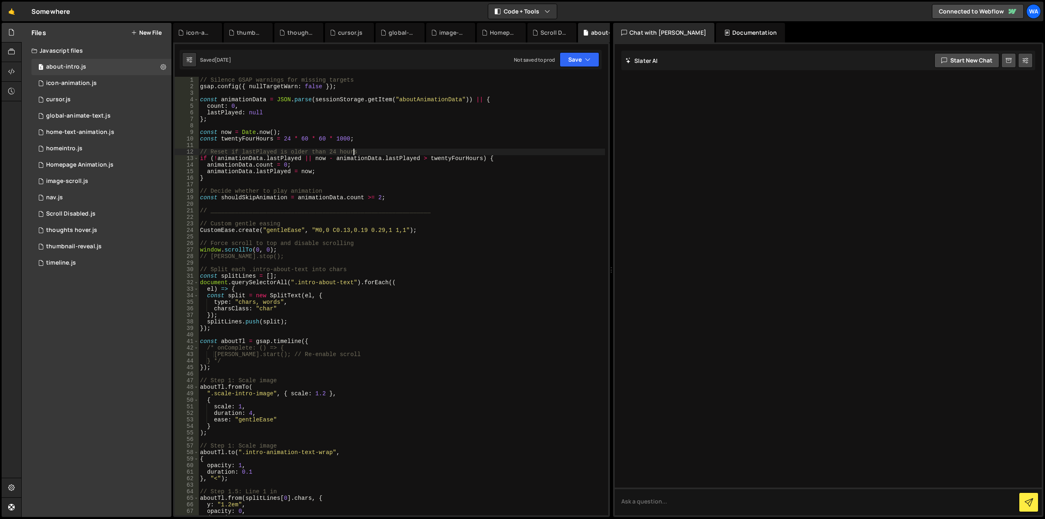
type textarea "//_______________________________________________________________________"
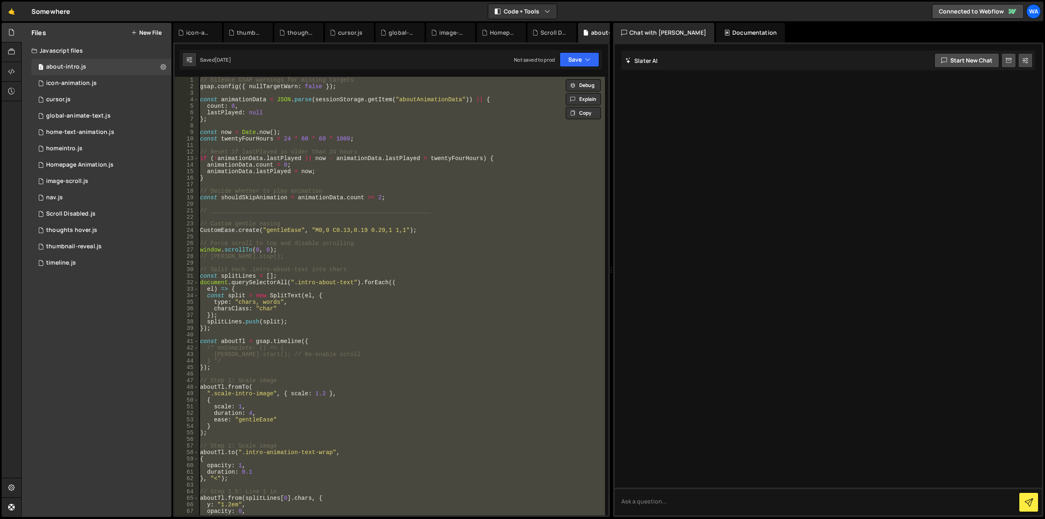
paste textarea
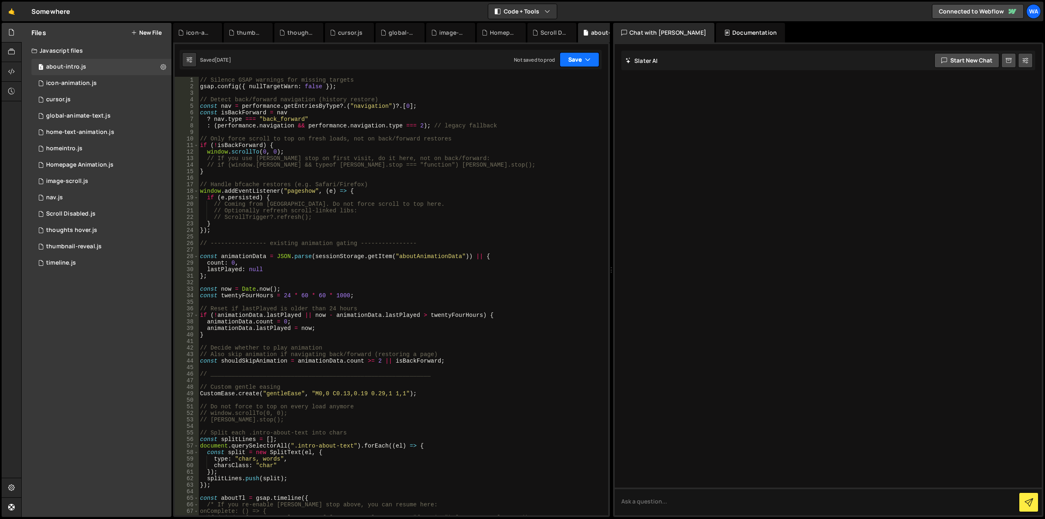
click at [577, 67] on button "Save" at bounding box center [579, 59] width 40 height 15
click at [566, 78] on div "Save to Staging S" at bounding box center [551, 79] width 85 height 8
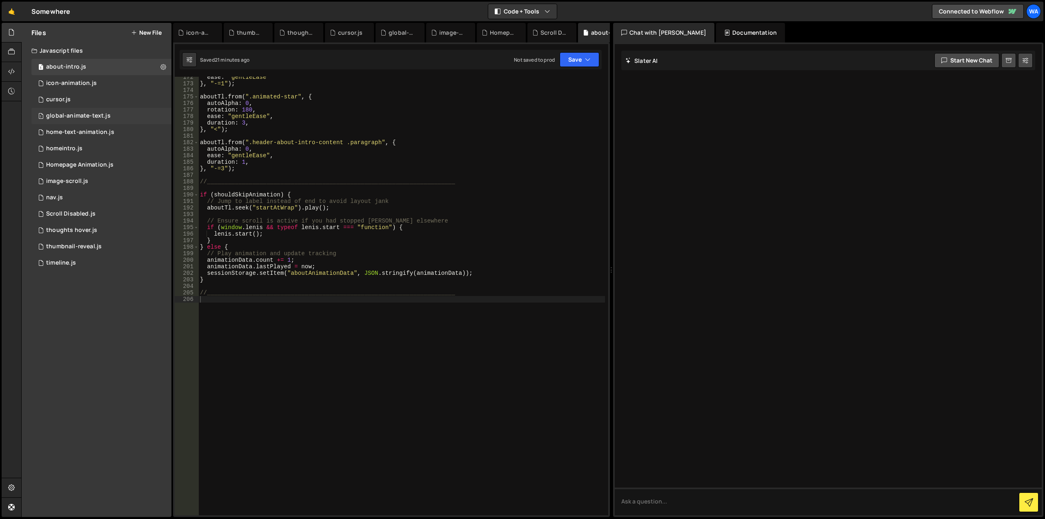
click at [91, 113] on div "global-animate-text.js" at bounding box center [78, 115] width 64 height 7
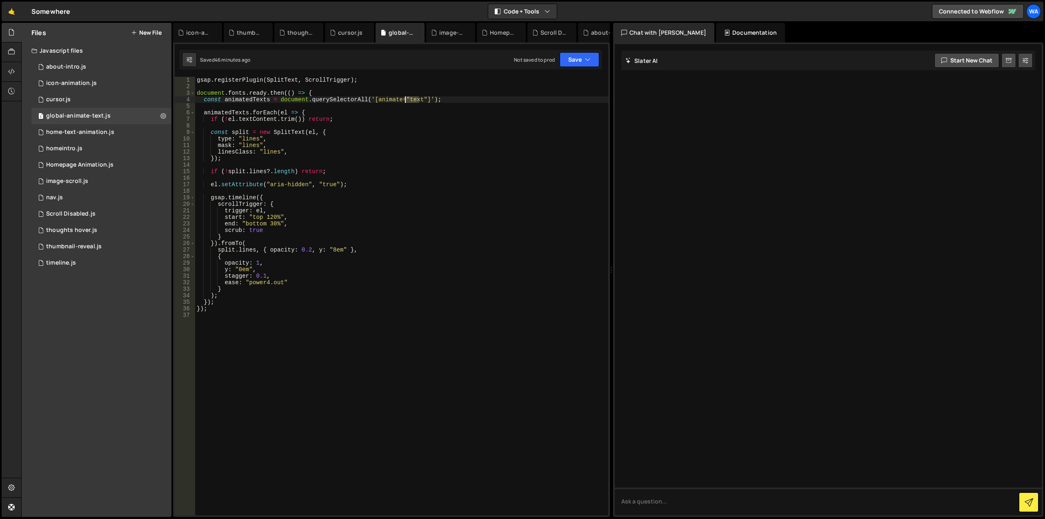
drag, startPoint x: 418, startPoint y: 99, endPoint x: 406, endPoint y: 101, distance: 12.8
click at [406, 101] on div "gsap . registerPlugin ( SplitText , ScrollTrigger ) ; document . fonts . ready …" at bounding box center [401, 302] width 413 height 451
type textarea "const animatedTexts = document.querySelectorAll('[animate="true"]');"
click at [576, 60] on button "Save" at bounding box center [579, 59] width 40 height 15
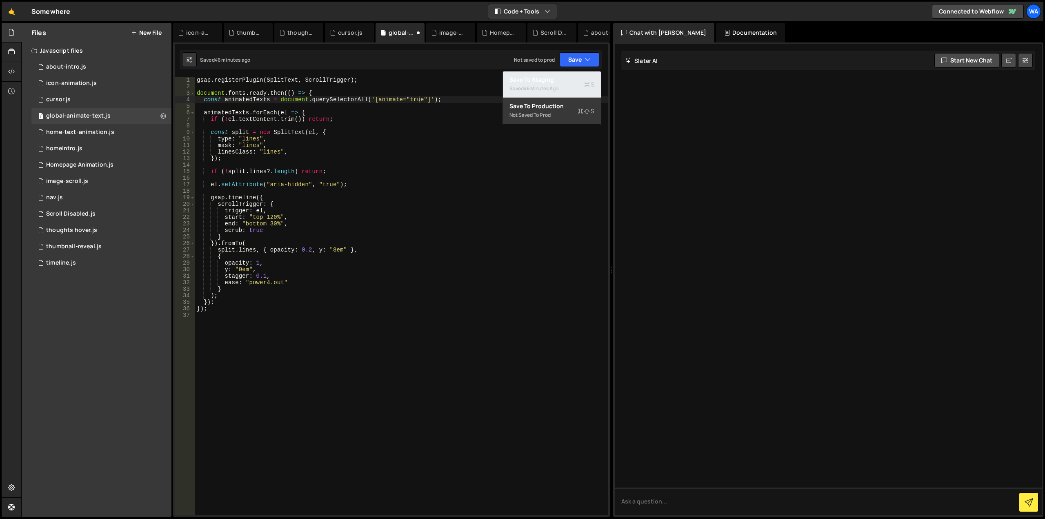
click at [557, 87] on div "46 minutes ago" at bounding box center [541, 88] width 35 height 7
